Goal: Task Accomplishment & Management: Manage account settings

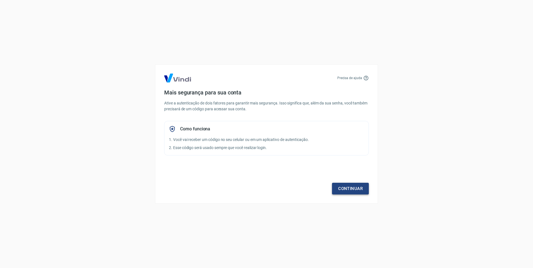
click at [343, 188] on link "Continuar" at bounding box center [350, 189] width 37 height 12
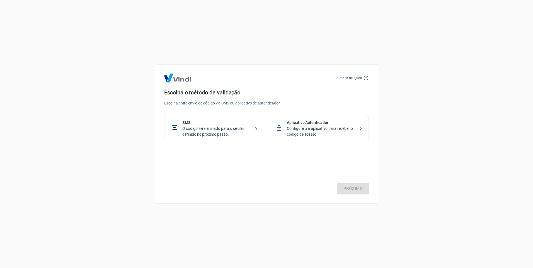
click at [336, 130] on p "Configure um aplicativo para receber o código de acesso." at bounding box center [321, 132] width 68 height 12
click at [347, 186] on link "Próximo" at bounding box center [353, 189] width 32 height 12
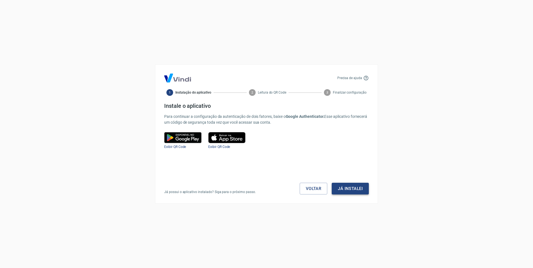
click at [342, 189] on button "Já instalei" at bounding box center [350, 189] width 37 height 12
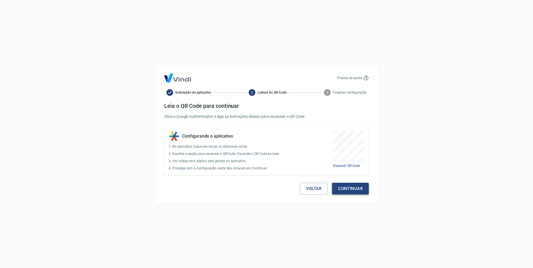
click at [342, 189] on button "Continuar" at bounding box center [350, 189] width 37 height 12
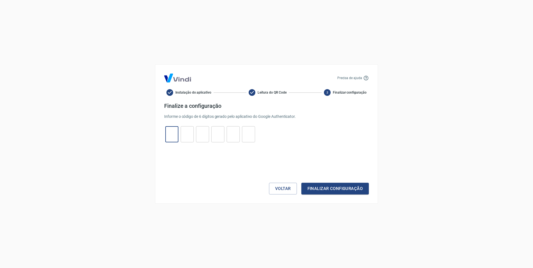
click at [167, 136] on input "tel" at bounding box center [171, 135] width 13 height 12
type input "6"
type input "0"
type input "3"
type input "5"
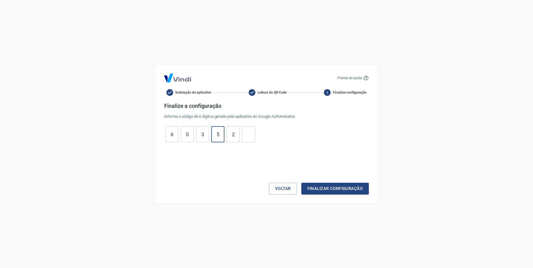
type input "2"
type input "5"
click at [322, 188] on button "Finalizar configuração" at bounding box center [334, 189] width 67 height 12
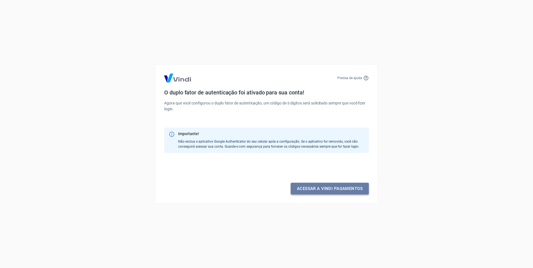
click at [322, 188] on link "Acessar a Vindi pagamentos" at bounding box center [330, 189] width 78 height 12
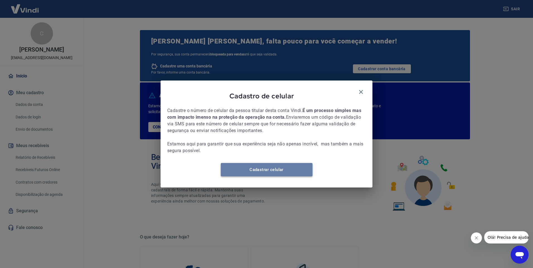
click at [260, 176] on link "Cadastrar celular" at bounding box center [267, 169] width 92 height 13
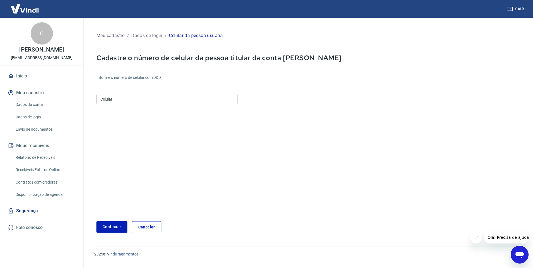
click at [149, 99] on input "Celular" at bounding box center [166, 99] width 141 height 10
click at [149, 99] on input "(11) 997" at bounding box center [166, 99] width 141 height 10
click at [309, 162] on form "Informe o número de celular com DDD Celular (11) 997 Celular Continuar Cancelar" at bounding box center [307, 151] width 423 height 163
click at [114, 98] on input "(11) 997" at bounding box center [166, 99] width 141 height 10
type input "[PHONE_NUMBER]"
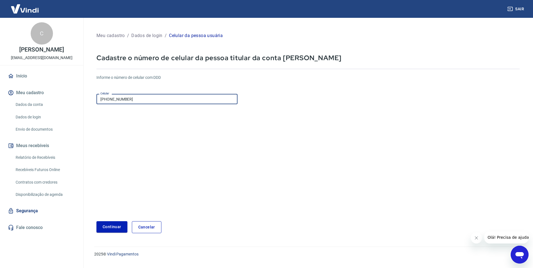
click at [153, 139] on form "Informe o número de celular com DDD Celular (11) 99746-0536 Celular Continuar C…" at bounding box center [307, 151] width 423 height 163
click at [113, 228] on button "Continuar" at bounding box center [111, 226] width 31 height 11
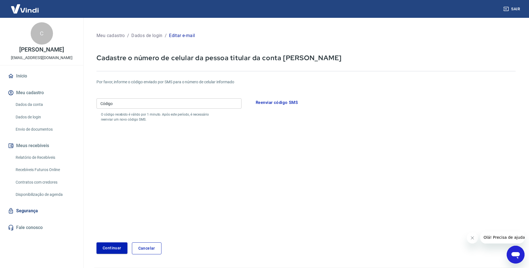
click at [178, 110] on div "Código Código O código recebido é válido por 1 minuto. Após este período, é nec…" at bounding box center [168, 109] width 145 height 26
click at [178, 107] on input "Código" at bounding box center [168, 103] width 145 height 10
type input "166115"
click at [106, 247] on button "Continuar" at bounding box center [111, 248] width 31 height 11
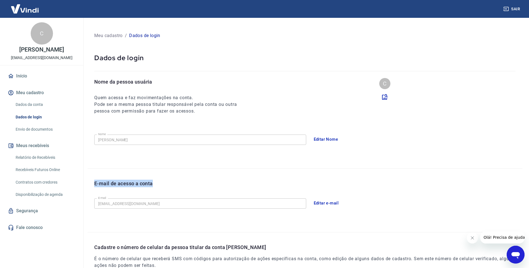
click at [278, 169] on div "Meu cadastro / Dados de login Dados de login Nome da pessoa usuária Quem acessa…" at bounding box center [305, 175] width 448 height 315
drag, startPoint x: 278, startPoint y: 169, endPoint x: 357, endPoint y: 170, distance: 79.5
click at [357, 170] on div "E-mail de acesso a conta E-mail financeiro@ferias.co E-mail Editar e-mail" at bounding box center [305, 201] width 435 height 64
click at [514, 8] on button "Sair" at bounding box center [512, 9] width 20 height 10
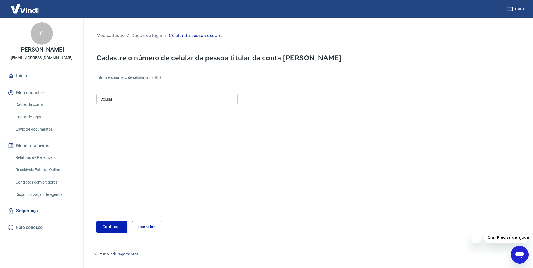
click at [303, 161] on form "Informe o número de celular com DDD Celular Celular Continuar Cancelar" at bounding box center [307, 151] width 423 height 163
click at [125, 99] on input "Celular" at bounding box center [166, 99] width 141 height 10
click at [139, 83] on div "Informe o número de celular com DDD Celular Celular" at bounding box center [307, 90] width 423 height 31
click at [146, 99] on input "Celular" at bounding box center [166, 99] width 141 height 10
type input "(11) 99746-0536"
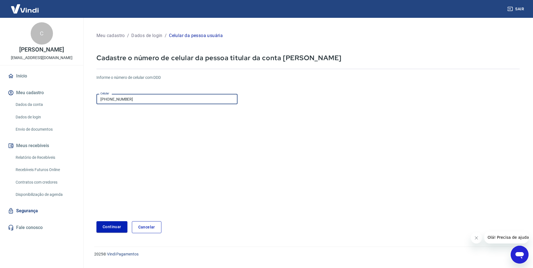
drag, startPoint x: 145, startPoint y: 98, endPoint x: 69, endPoint y: 99, distance: 75.6
click at [69, 99] on div "Sair C CLAUDINO VELLOSO BORGES NETO financeiro@ferias.co Início Meu cadastro Da…" at bounding box center [266, 134] width 533 height 268
type input "(11) 91924-0104"
click at [114, 230] on button "Continuar" at bounding box center [111, 226] width 31 height 11
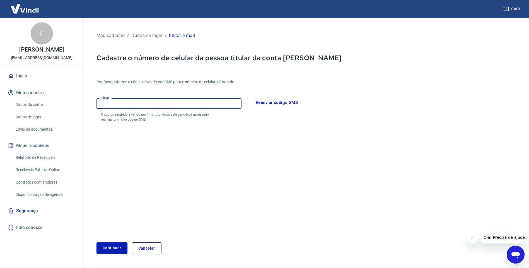
click at [149, 108] on input "Código" at bounding box center [168, 103] width 145 height 10
type input "684275"
click at [112, 247] on button "Continuar" at bounding box center [111, 248] width 31 height 11
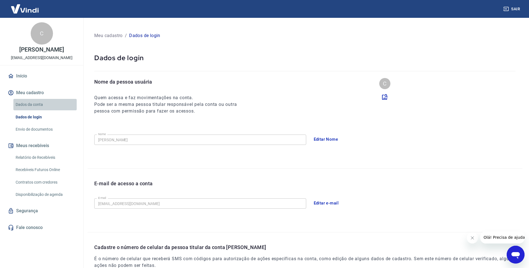
click at [33, 110] on link "Dados da conta" at bounding box center [44, 104] width 63 height 11
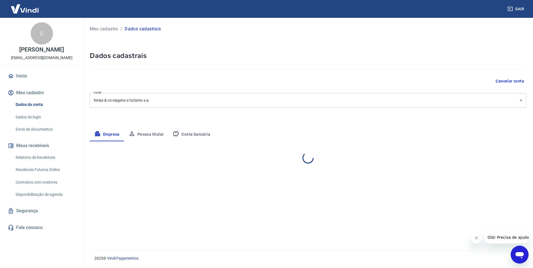
select select "SP"
select select "business"
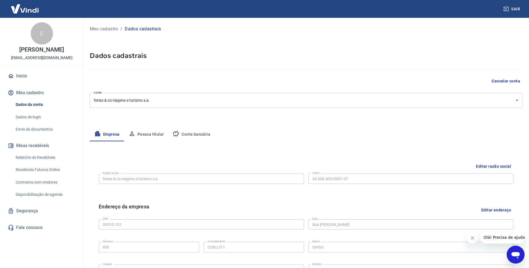
click at [188, 133] on button "Conta bancária" at bounding box center [191, 134] width 47 height 13
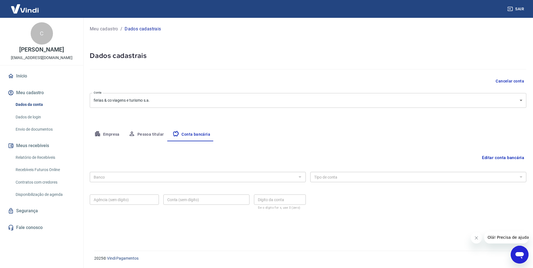
click at [298, 175] on div at bounding box center [299, 177] width 7 height 8
click at [409, 129] on div "Empresa Pessoa titular Conta bancária" at bounding box center [308, 134] width 437 height 13
click at [399, 219] on form "Banco Banco Tipo de conta Conta Corrente Conta Poupança Tipo de conta Agência (…" at bounding box center [308, 195] width 437 height 50
click at [506, 156] on button "Editar conta bancária" at bounding box center [503, 158] width 47 height 11
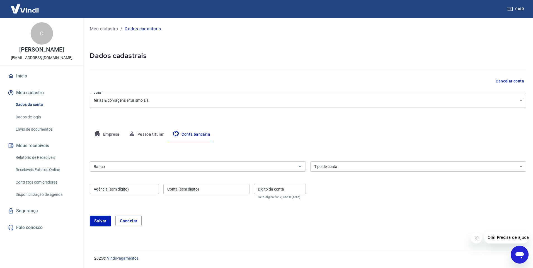
click at [193, 161] on div "Banco Banco" at bounding box center [198, 166] width 216 height 14
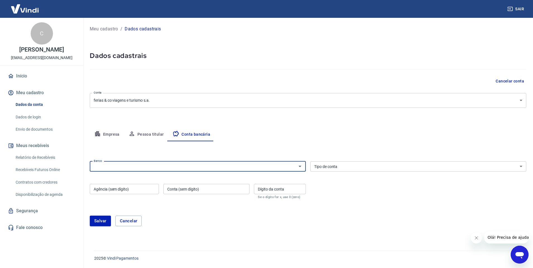
click at [250, 165] on input "Banco" at bounding box center [193, 166] width 204 height 7
click at [130, 175] on li "341 - ITAÚ UNIBANCO S.A." at bounding box center [198, 178] width 216 height 9
type input "341 - ITAÚ UNIBANCO S.A."
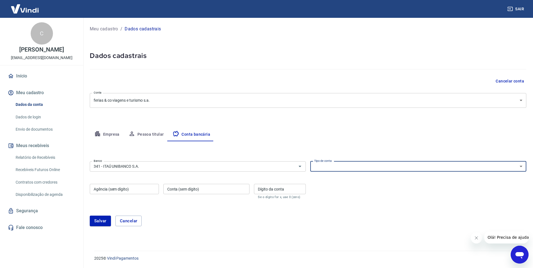
click at [334, 168] on select "Conta Corrente Conta Poupança" at bounding box center [418, 166] width 216 height 10
select select "1"
click at [310, 161] on select "Conta Corrente Conta Poupança" at bounding box center [418, 166] width 216 height 10
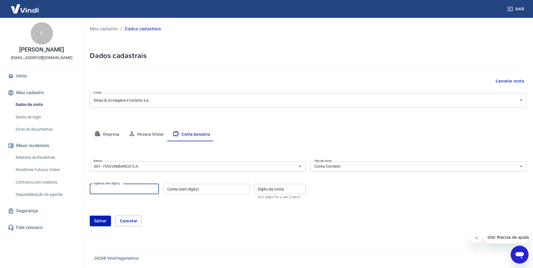
click at [117, 190] on input "Agência (sem dígito)" at bounding box center [124, 189] width 69 height 10
type input "0185"
click at [175, 187] on div "Conta (sem dígito) Conta (sem dígito)" at bounding box center [206, 191] width 86 height 15
type input "34724"
click at [267, 187] on div "Dígito da conta Dígito da conta Se o dígito for x, use 0 (zero)" at bounding box center [280, 191] width 52 height 15
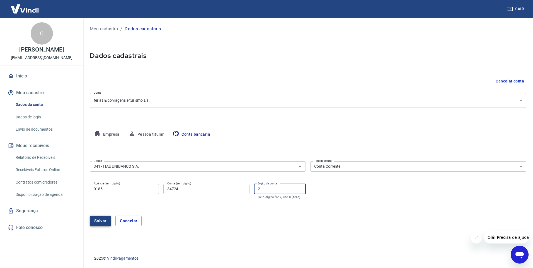
type input "2"
click at [100, 223] on button "Salvar" at bounding box center [100, 221] width 21 height 11
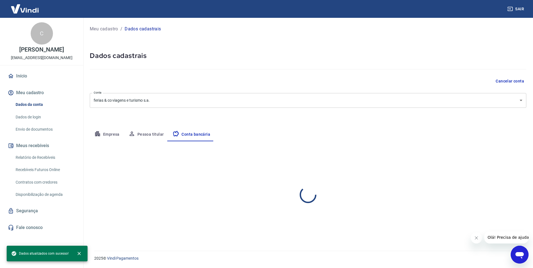
select select "1"
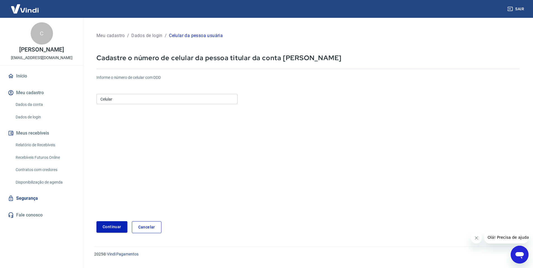
click at [115, 101] on input "Celular" at bounding box center [166, 99] width 141 height 10
type input "(9"
type input "[PHONE_NUMBER]"
click at [252, 150] on form "Informe o número de celular com DDD Celular (11) 99746-0536 Celular Continuar C…" at bounding box center [307, 151] width 423 height 163
click at [113, 230] on button "Continuar" at bounding box center [111, 226] width 31 height 11
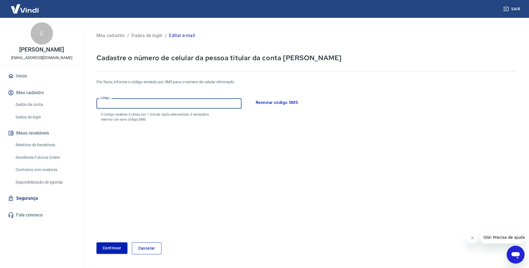
click at [137, 101] on input "Código" at bounding box center [168, 103] width 145 height 10
type input "148099"
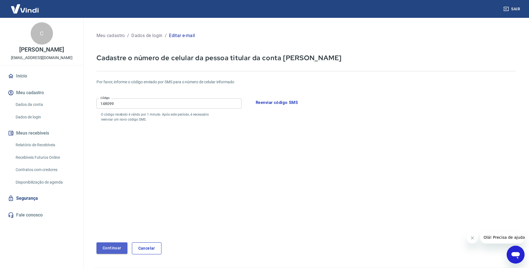
click at [114, 246] on button "Continuar" at bounding box center [111, 248] width 31 height 11
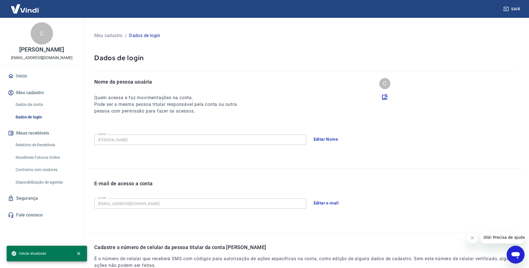
click at [26, 82] on link "Início" at bounding box center [42, 76] width 70 height 12
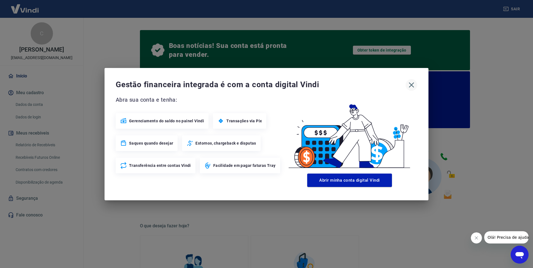
click at [409, 86] on icon "button" at bounding box center [411, 85] width 9 height 9
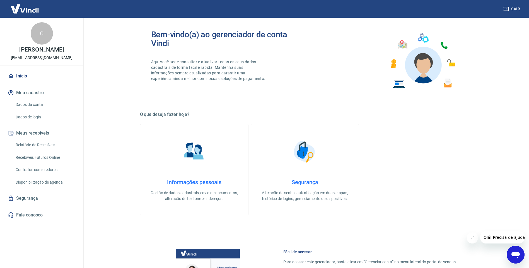
scroll to position [195, 0]
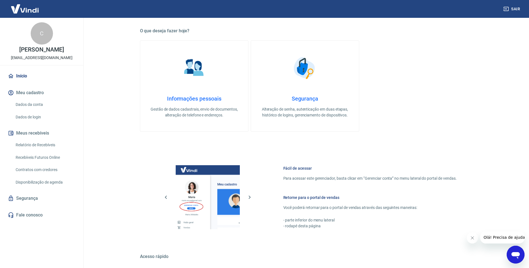
click at [25, 204] on link "Segurança" at bounding box center [42, 198] width 70 height 12
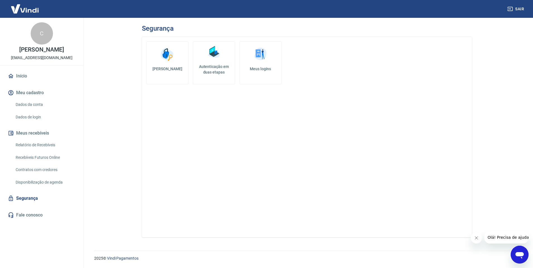
click at [165, 72] on link "Alterar senha" at bounding box center [167, 62] width 42 height 43
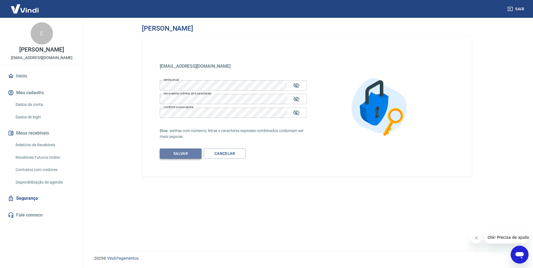
click at [179, 152] on button "Salvar" at bounding box center [181, 154] width 42 height 10
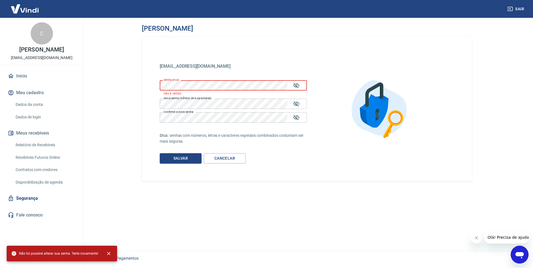
click at [141, 92] on div "Alterar senha financeiro@ferias.co financeiro@ferias.co Senha atual Senha atual…" at bounding box center [307, 131] width 344 height 226
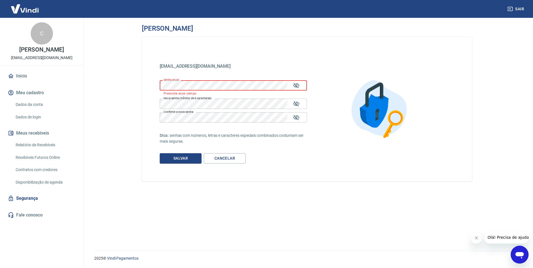
click at [124, 160] on main "Alterar senha financeiro@ferias.co financeiro@ferias.co Senha atual Senha atual…" at bounding box center [307, 143] width 452 height 250
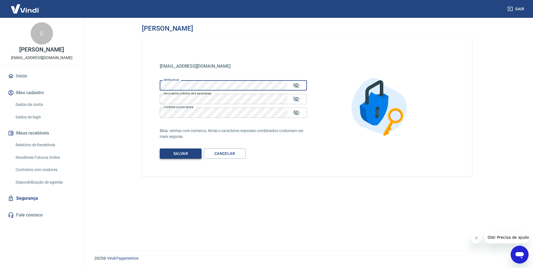
click at [184, 156] on button "Salvar" at bounding box center [181, 154] width 42 height 10
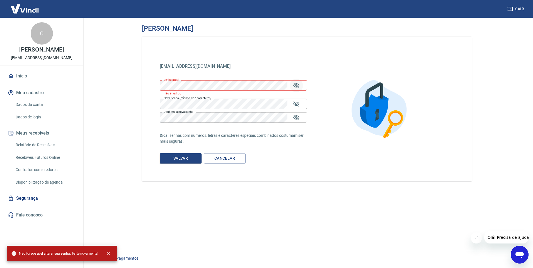
click at [292, 83] on button "Mostrar/esconder senha" at bounding box center [296, 85] width 13 height 13
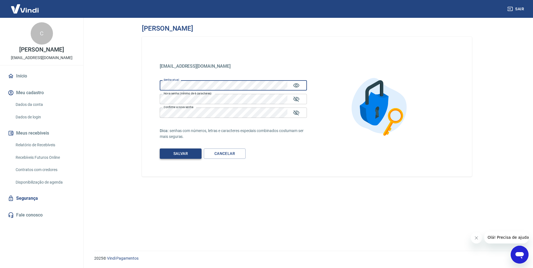
click at [188, 155] on button "Salvar" at bounding box center [181, 154] width 42 height 10
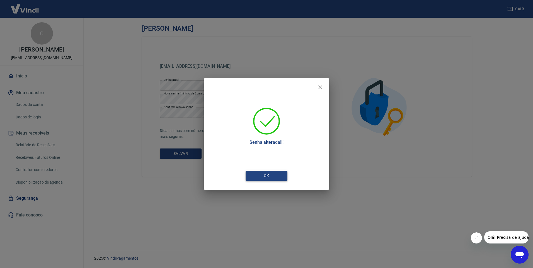
click at [250, 175] on button "Ok" at bounding box center [267, 176] width 42 height 10
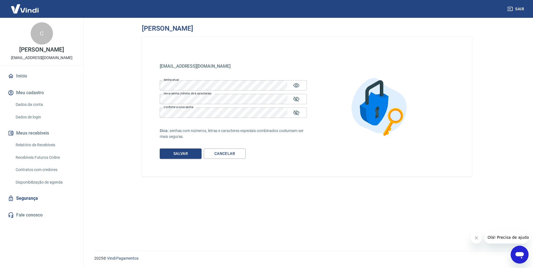
click at [37, 98] on button "Meu cadastro" at bounding box center [42, 93] width 70 height 12
click at [23, 82] on link "Início" at bounding box center [42, 76] width 70 height 12
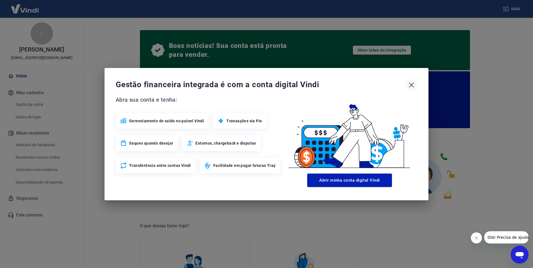
click at [410, 87] on icon "button" at bounding box center [411, 85] width 9 height 9
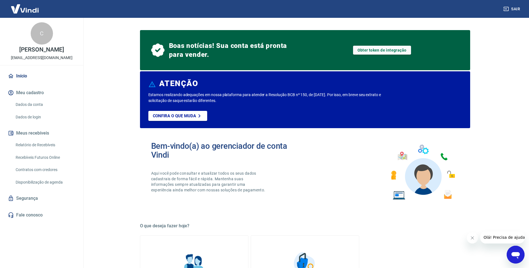
click at [22, 110] on link "Dados da conta" at bounding box center [44, 104] width 63 height 11
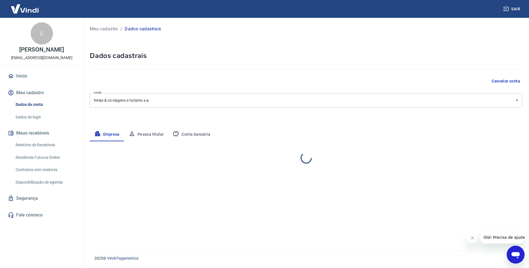
select select "SP"
select select "business"
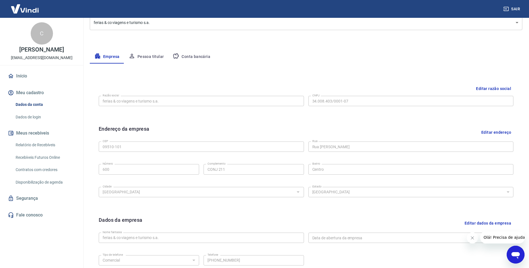
scroll to position [78, 0]
click at [499, 133] on button "Editar endereço" at bounding box center [496, 132] width 34 height 14
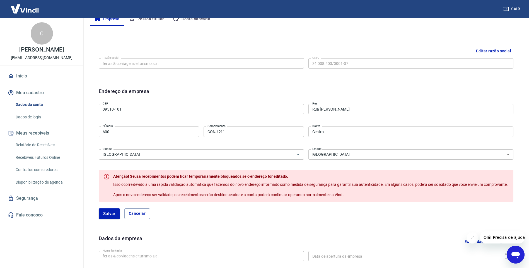
scroll to position [106, 0]
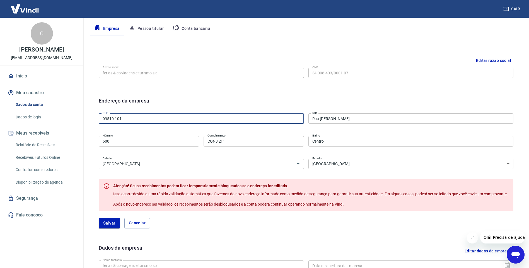
click at [169, 119] on input "09510-101" at bounding box center [201, 118] width 205 height 10
click at [47, 129] on div "Sair C CLAUDINO VELLOSO BORGES NETO financeiro@ferias.co Início Meu cadastro Da…" at bounding box center [264, 28] width 529 height 268
type input "01411-001"
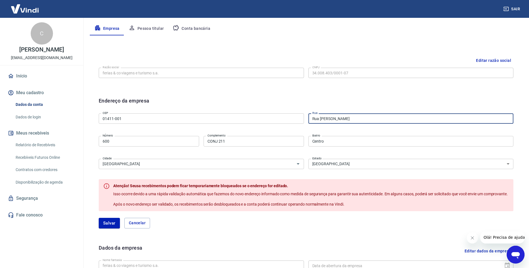
type input "Rua Padre João Manuel"
type input "Cerqueira César"
type input "São Paulo"
click at [235, 101] on div "Endereço da empresa" at bounding box center [306, 104] width 415 height 14
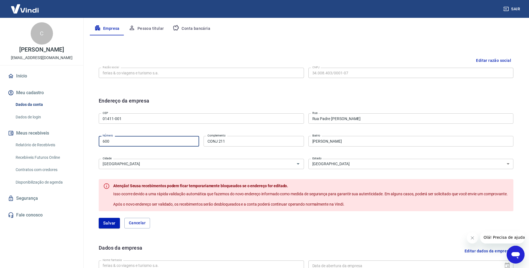
click at [144, 141] on input "600" at bounding box center [149, 141] width 100 height 10
type input "6"
type input "37"
click at [239, 140] on input "CONJ 211" at bounding box center [254, 141] width 100 height 10
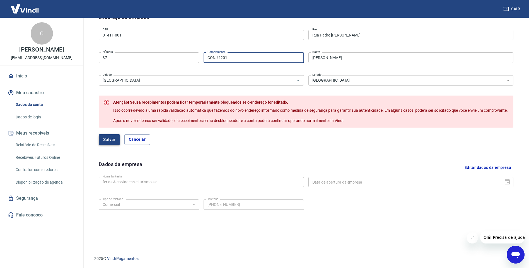
type input "CONJ 1201"
click at [106, 145] on button "Salvar" at bounding box center [109, 139] width 21 height 11
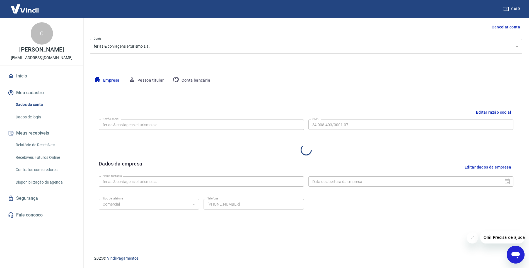
select select "SP"
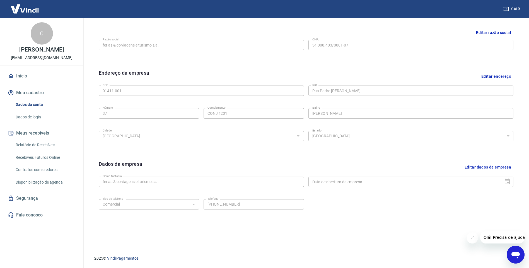
scroll to position [0, 0]
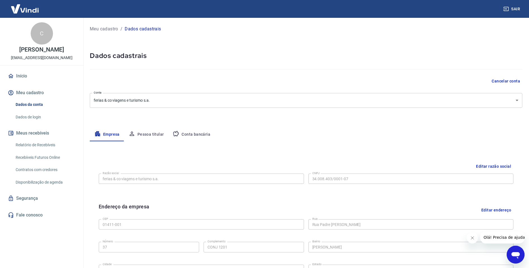
click at [149, 134] on button "Pessoa titular" at bounding box center [146, 134] width 44 height 13
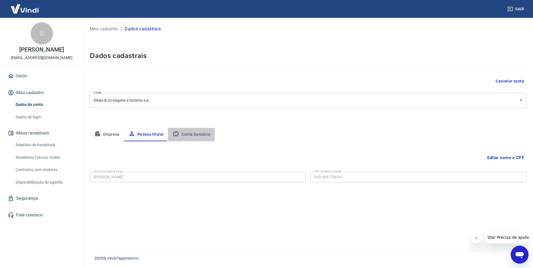
click at [204, 134] on button "Conta bancária" at bounding box center [191, 134] width 47 height 13
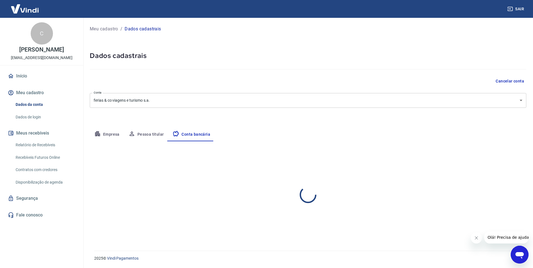
select select "1"
click at [32, 98] on button "Meu cadastro" at bounding box center [42, 93] width 70 height 12
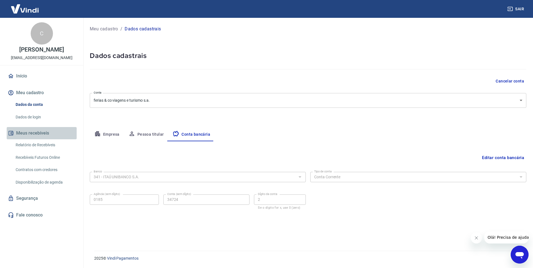
click at [33, 137] on button "Meus recebíveis" at bounding box center [42, 133] width 70 height 12
click at [33, 151] on link "Relatório de Recebíveis" at bounding box center [44, 144] width 63 height 11
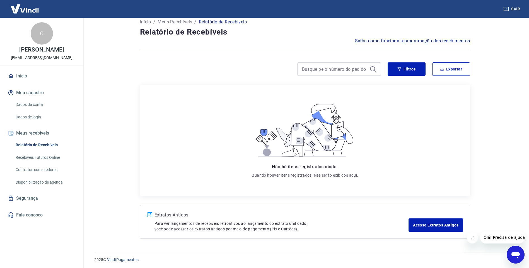
scroll to position [9, 0]
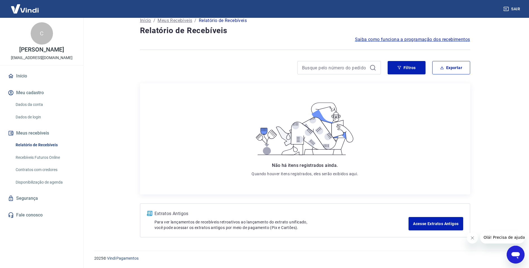
click at [42, 162] on link "Recebíveis Futuros Online" at bounding box center [44, 157] width 63 height 11
